Goal: Task Accomplishment & Management: Use online tool/utility

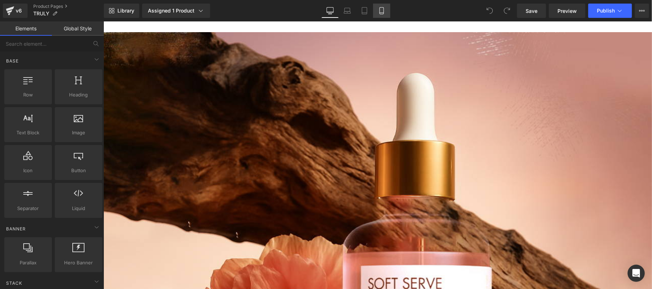
click at [386, 10] on link "Mobile" at bounding box center [381, 11] width 17 height 14
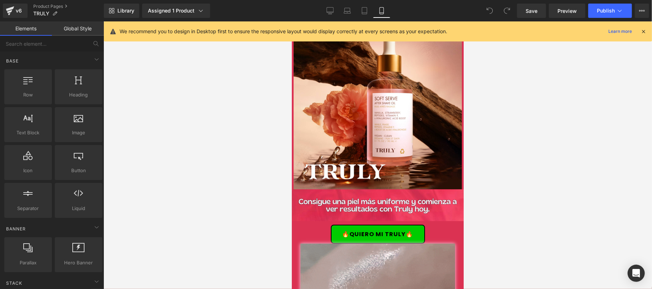
click at [644, 30] on icon at bounding box center [643, 31] width 6 height 6
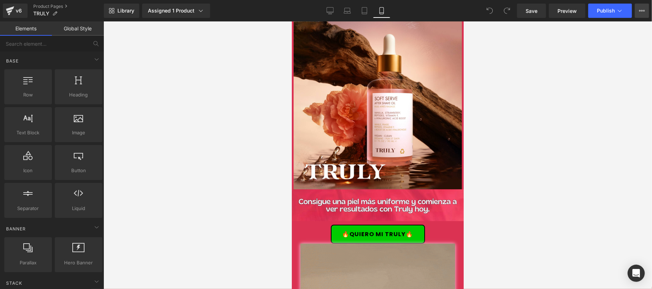
click at [644, 9] on button "Upgrade Plan View Live Page View with current Template Save Template to Library…" at bounding box center [641, 11] width 14 height 14
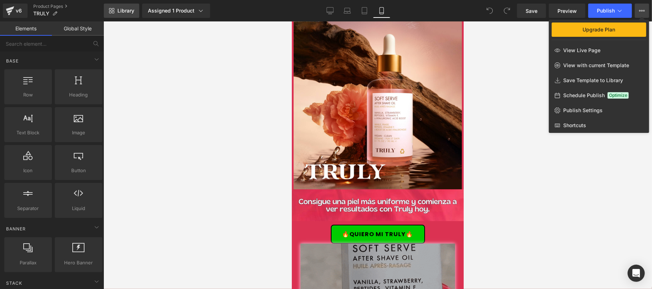
click at [125, 11] on span "Library" at bounding box center [125, 11] width 17 height 6
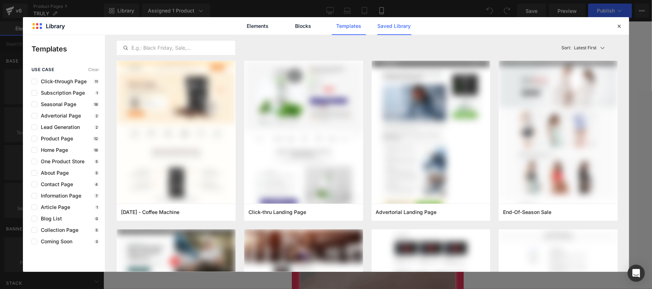
click at [388, 24] on link "Saved Library" at bounding box center [394, 26] width 34 height 18
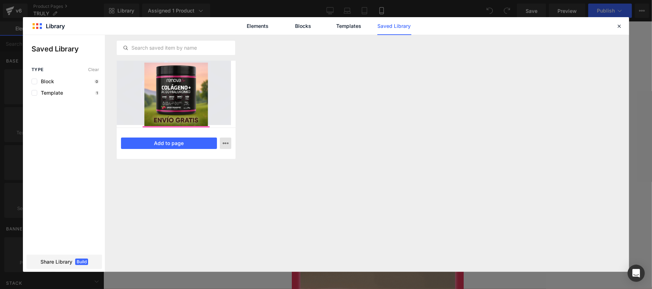
click at [224, 143] on icon "button" at bounding box center [226, 144] width 6 height 6
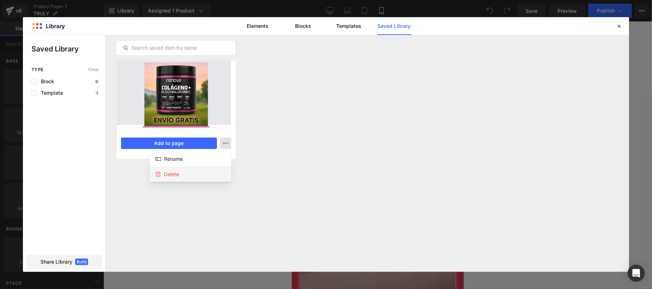
click at [176, 176] on p "Delete" at bounding box center [171, 174] width 15 height 6
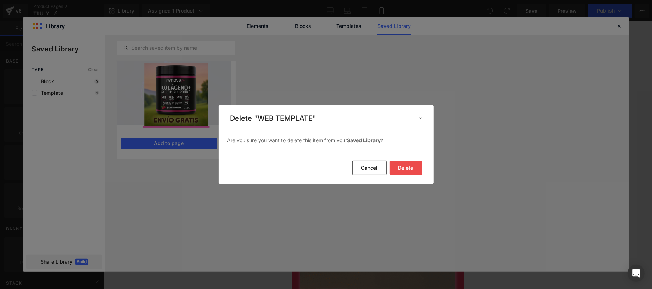
click at [411, 168] on button "Delete" at bounding box center [405, 168] width 33 height 14
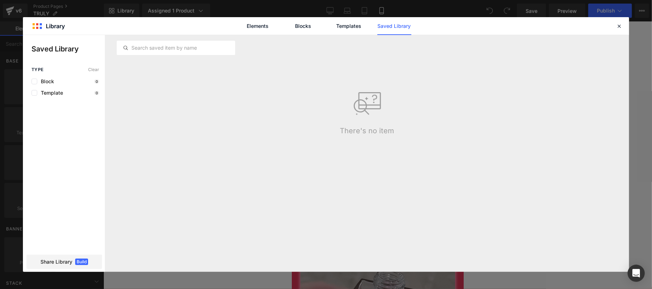
click at [396, 30] on link "Saved Library" at bounding box center [394, 26] width 34 height 18
click at [250, 29] on link "Elements" at bounding box center [258, 26] width 34 height 18
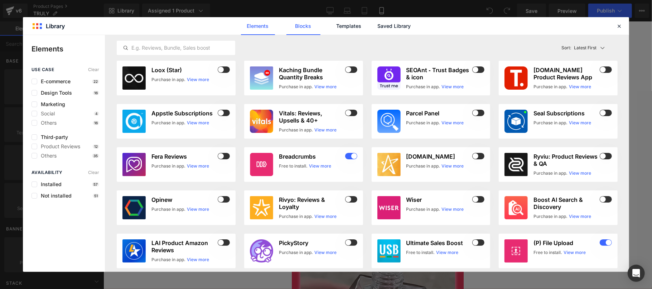
click at [311, 29] on link "Blocks" at bounding box center [303, 26] width 34 height 18
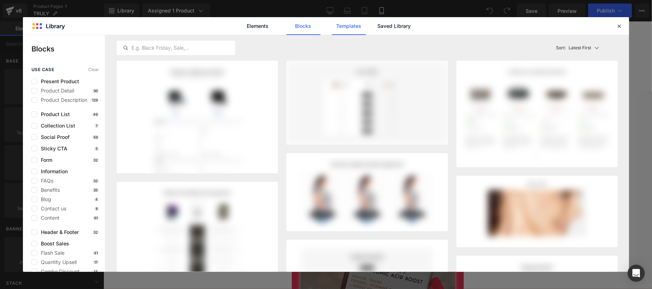
click at [350, 28] on link "Templates" at bounding box center [349, 26] width 34 height 18
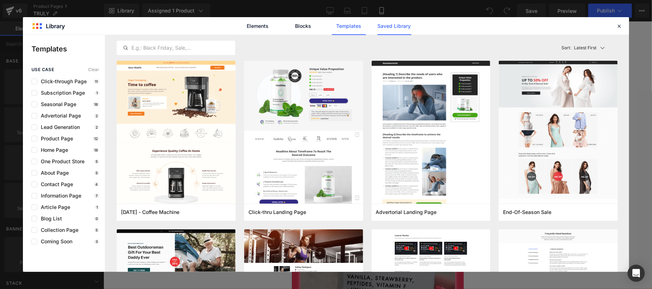
click at [397, 26] on link "Saved Library" at bounding box center [394, 26] width 34 height 18
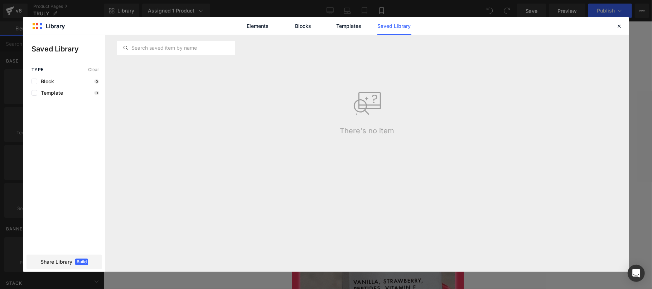
click at [368, 98] on icon at bounding box center [367, 103] width 29 height 29
click at [617, 24] on icon at bounding box center [618, 26] width 6 height 6
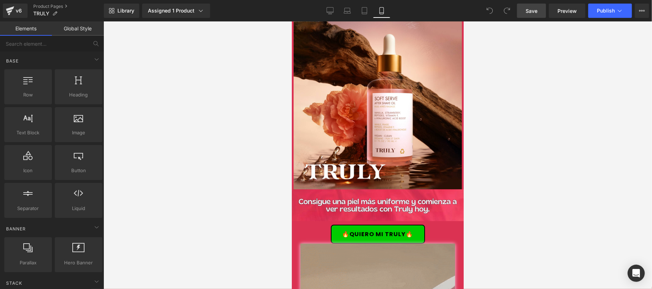
click at [537, 11] on span "Save" at bounding box center [531, 11] width 12 height 8
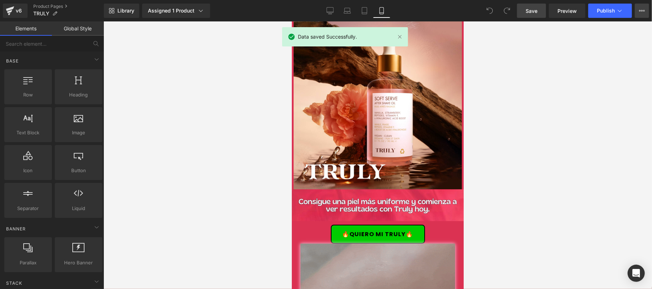
click at [639, 11] on icon at bounding box center [640, 10] width 2 height 1
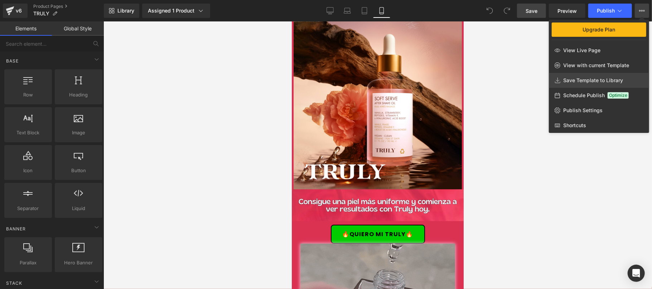
click at [593, 82] on span "Save Template to Library" at bounding box center [593, 80] width 60 height 6
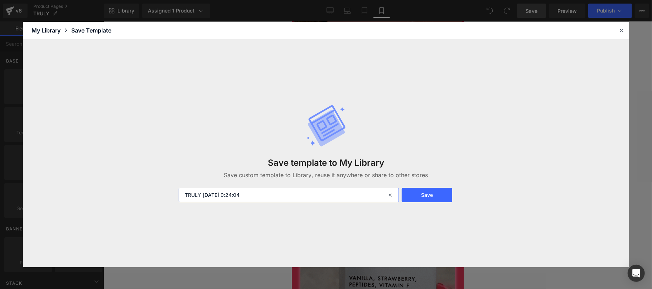
drag, startPoint x: 303, startPoint y: 190, endPoint x: 274, endPoint y: 196, distance: 30.1
click at [303, 190] on input "TRULY 2025-09-15 0:24:04" at bounding box center [289, 195] width 220 height 14
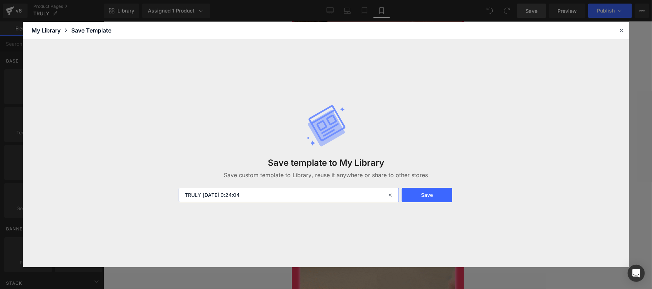
drag, startPoint x: 202, startPoint y: 194, endPoint x: 294, endPoint y: 196, distance: 91.6
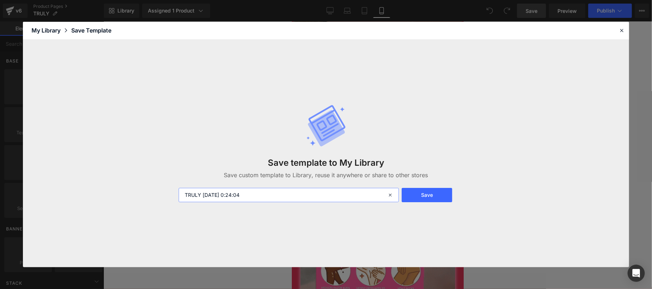
click at [294, 196] on input "TRULY 2025-09-15 0:24:04" at bounding box center [289, 195] width 220 height 14
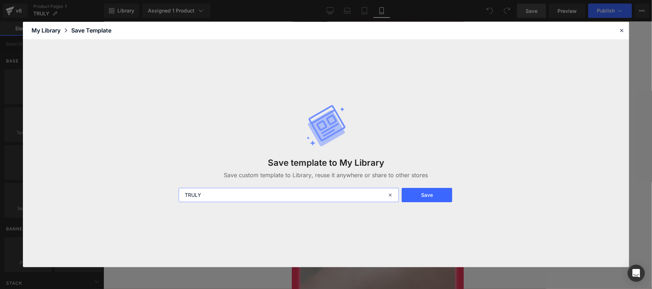
drag, startPoint x: 238, startPoint y: 198, endPoint x: 145, endPoint y: 196, distance: 92.7
click at [145, 196] on div "Save template to My Library Save custom template to Library, reuse it anywhere …" at bounding box center [326, 154] width 606 height 228
click at [200, 192] on input "TEMA TRULY" at bounding box center [289, 195] width 220 height 14
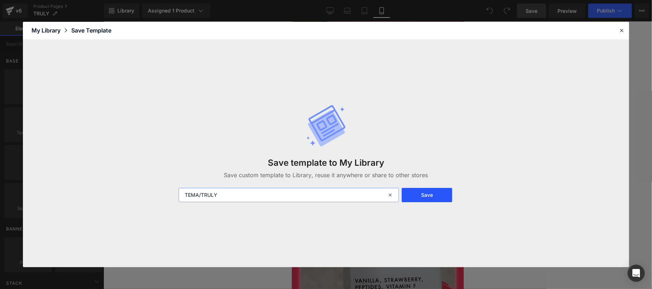
type input "TEMA/TRULY"
click at [421, 198] on button "Save" at bounding box center [426, 195] width 50 height 14
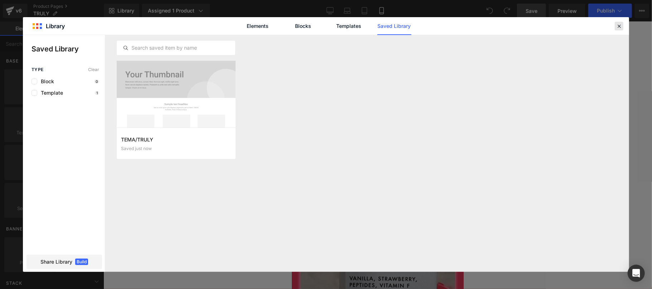
click at [620, 26] on icon at bounding box center [618, 26] width 6 height 6
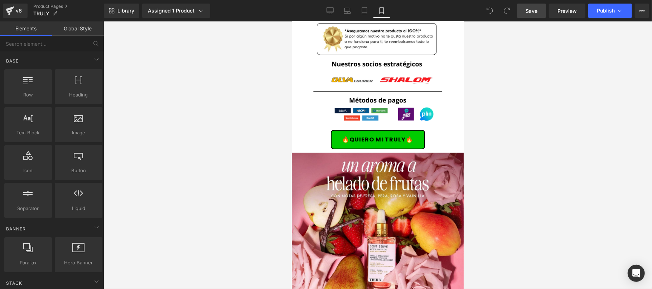
scroll to position [2301, 0]
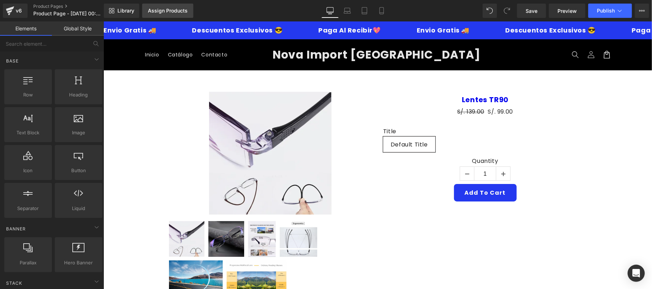
click at [174, 12] on div "Assign Products" at bounding box center [168, 11] width 40 height 6
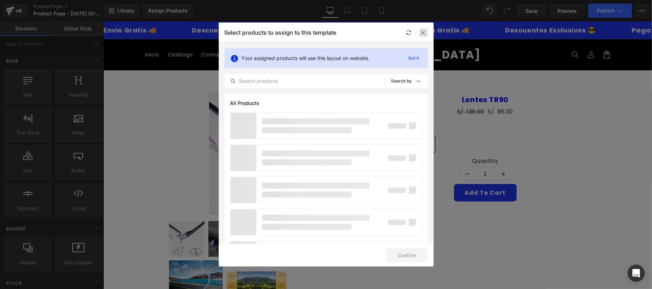
click at [422, 31] on icon at bounding box center [423, 33] width 6 height 6
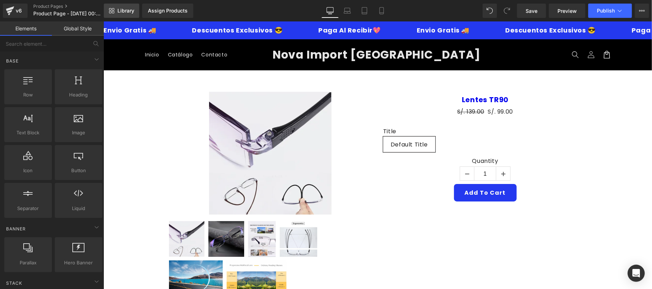
click at [119, 12] on span "Library" at bounding box center [125, 11] width 17 height 6
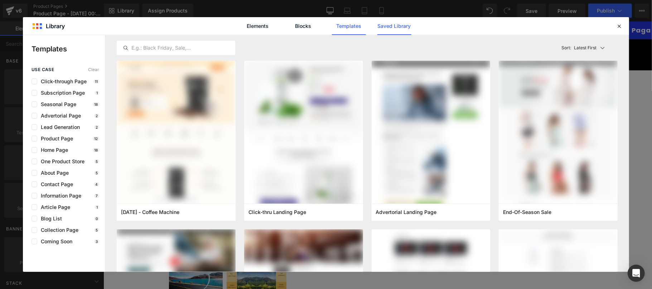
click at [390, 27] on link "Saved Library" at bounding box center [394, 26] width 34 height 18
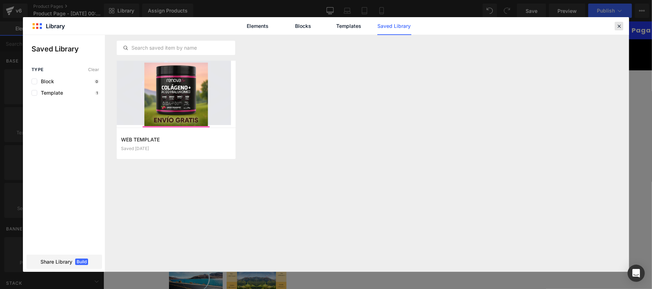
click at [618, 26] on icon at bounding box center [618, 26] width 6 height 6
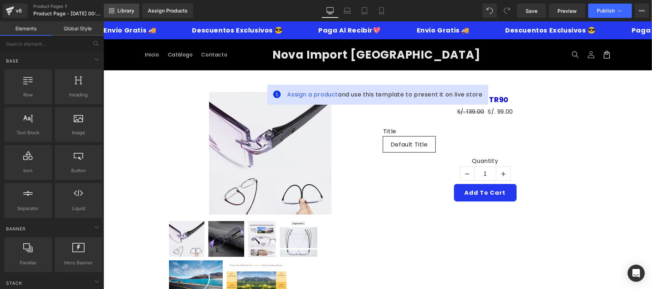
click at [125, 11] on span "Library" at bounding box center [125, 11] width 17 height 6
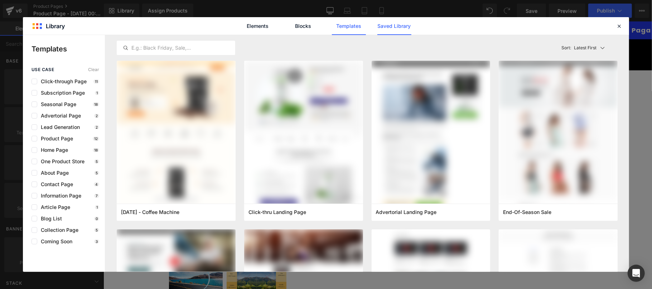
click at [382, 26] on link "Saved Library" at bounding box center [394, 26] width 34 height 18
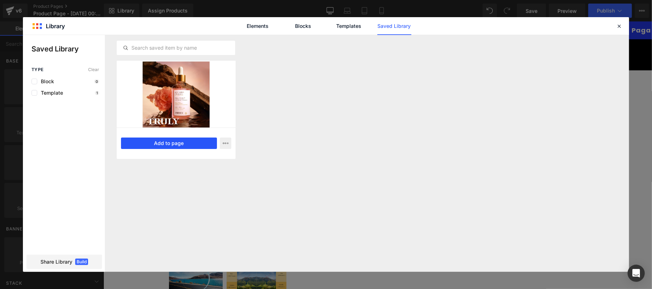
click at [184, 142] on button "Add to page" at bounding box center [169, 143] width 96 height 11
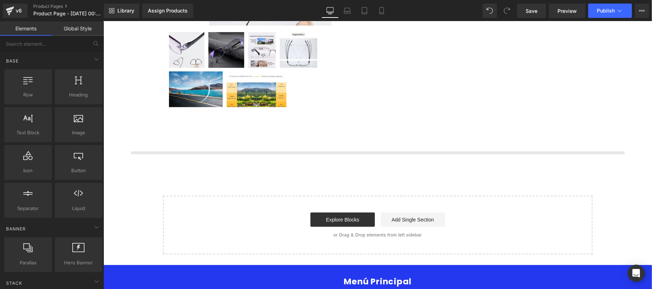
scroll to position [257, 0]
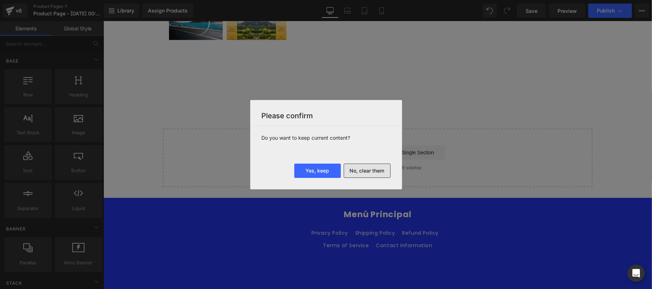
click at [361, 171] on button "No, clear them" at bounding box center [367, 171] width 47 height 14
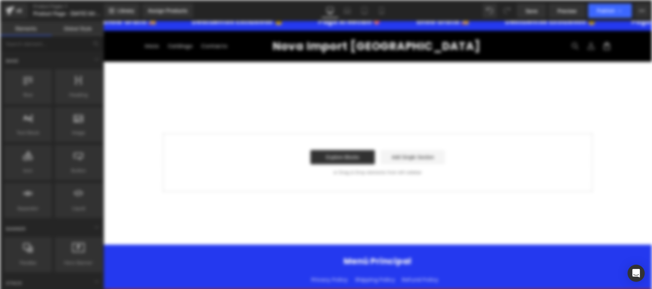
scroll to position [0, 0]
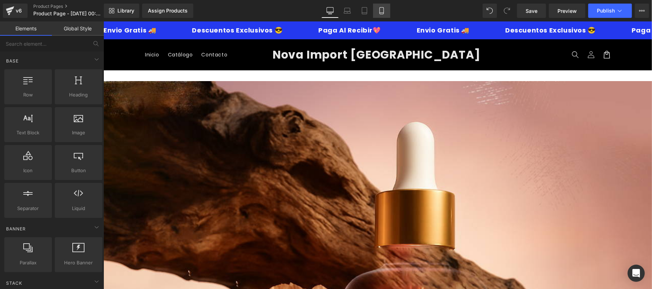
click at [379, 9] on icon at bounding box center [381, 10] width 7 height 7
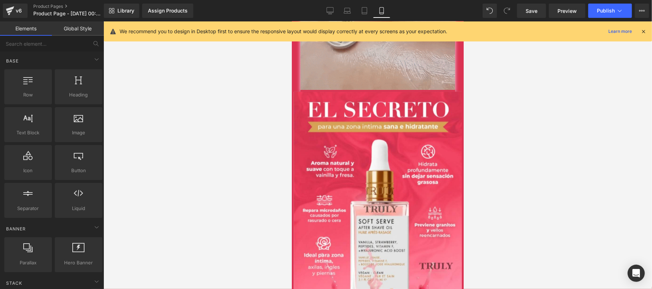
scroll to position [381, 0]
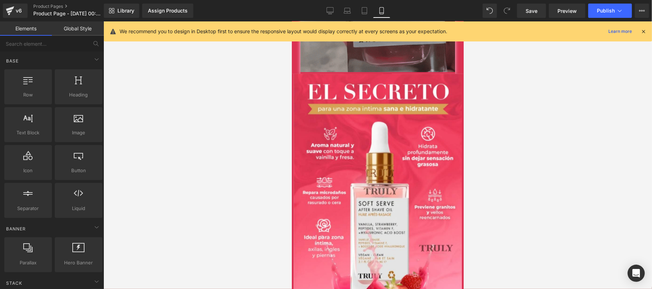
click at [643, 33] on icon at bounding box center [643, 31] width 6 height 6
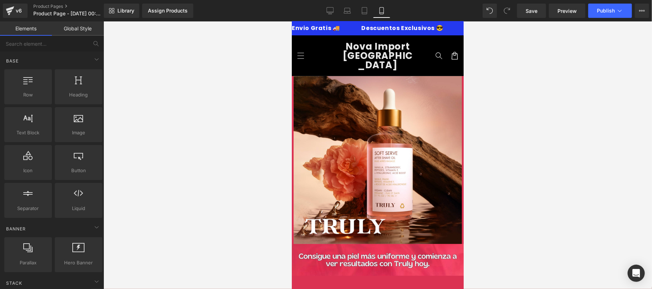
scroll to position [0, 0]
